Goal: Find contact information: Find contact information

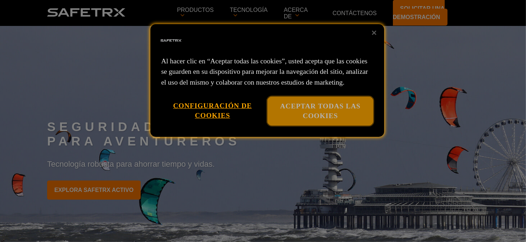
click at [313, 114] on font "Aceptar todas las cookies" at bounding box center [320, 110] width 81 height 17
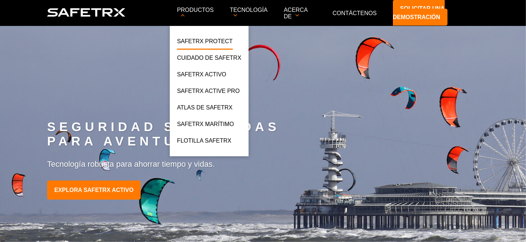
click at [214, 38] on font "SafeTrx Protect" at bounding box center [205, 41] width 56 height 6
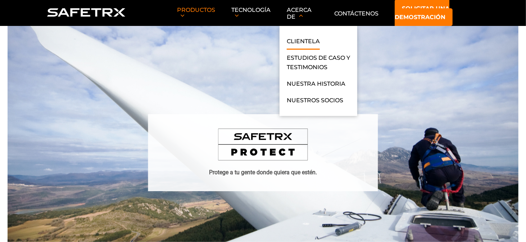
click at [303, 38] on font "Clientela" at bounding box center [303, 41] width 33 height 7
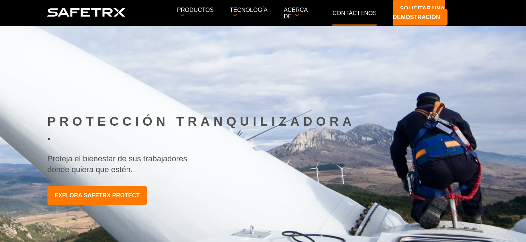
click at [361, 13] on font "Contáctenos" at bounding box center [355, 13] width 44 height 6
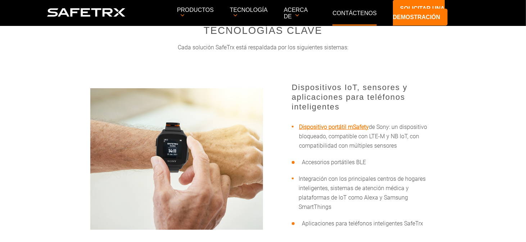
scroll to position [391, 0]
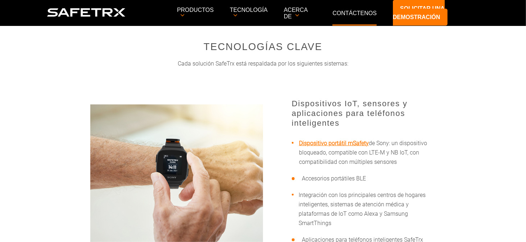
click at [347, 141] on font "Dispositivo portátil mSafety" at bounding box center [334, 143] width 70 height 7
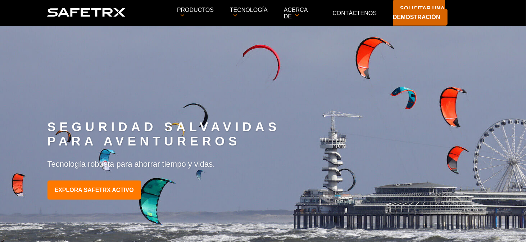
click at [407, 4] on link "Solicitar una demostración" at bounding box center [420, 13] width 55 height 26
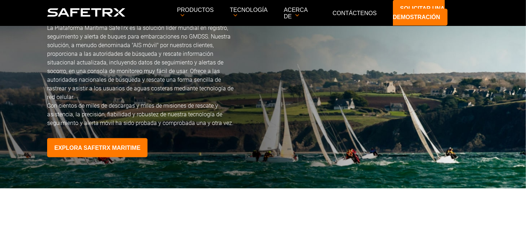
scroll to position [2282, 0]
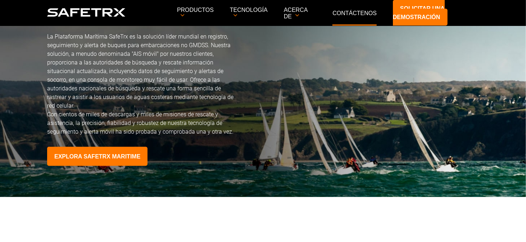
click at [355, 13] on font "Contáctenos" at bounding box center [355, 13] width 44 height 6
